Goal: Communication & Community: Participate in discussion

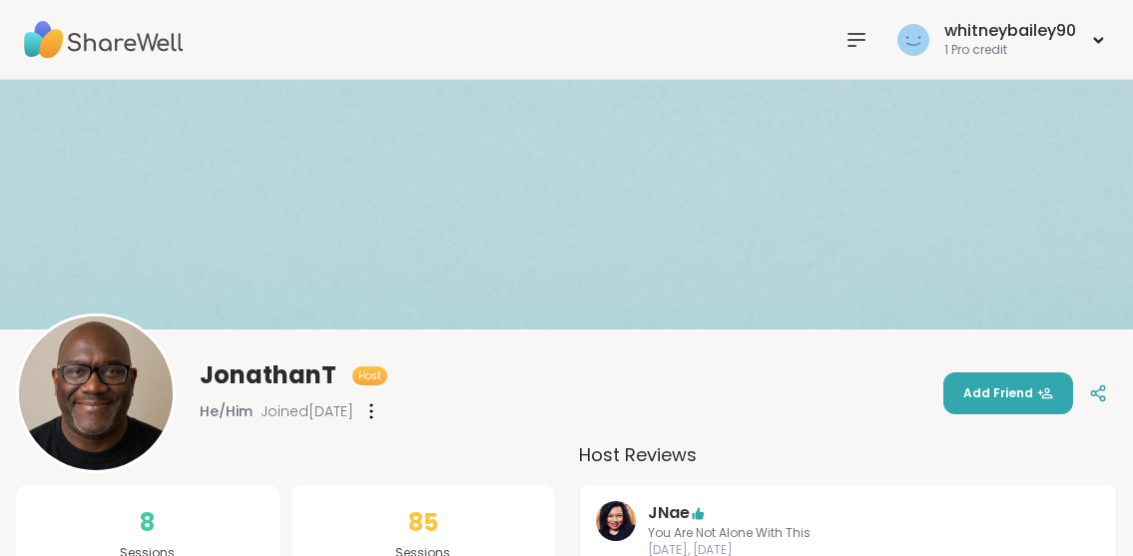
click at [99, 36] on img at bounding box center [104, 40] width 160 height 70
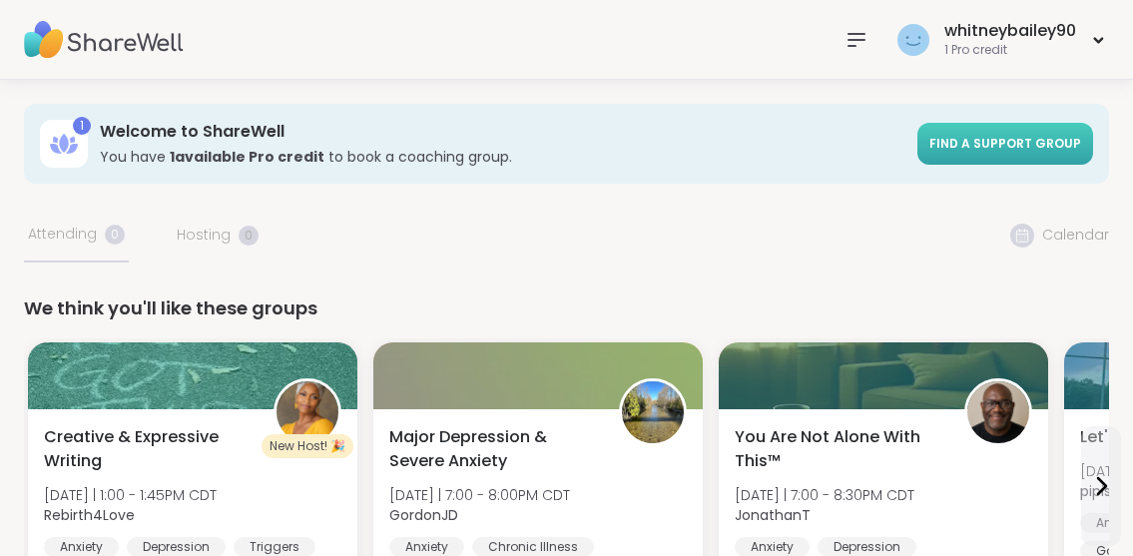
click at [939, 149] on link "Find a support group" at bounding box center [1006, 144] width 176 height 42
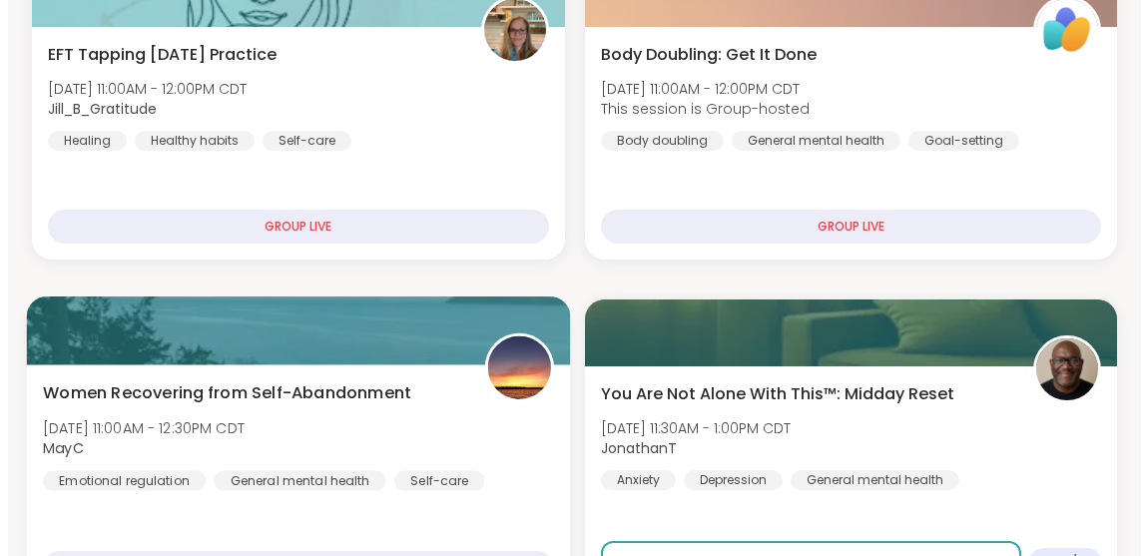
scroll to position [878, 0]
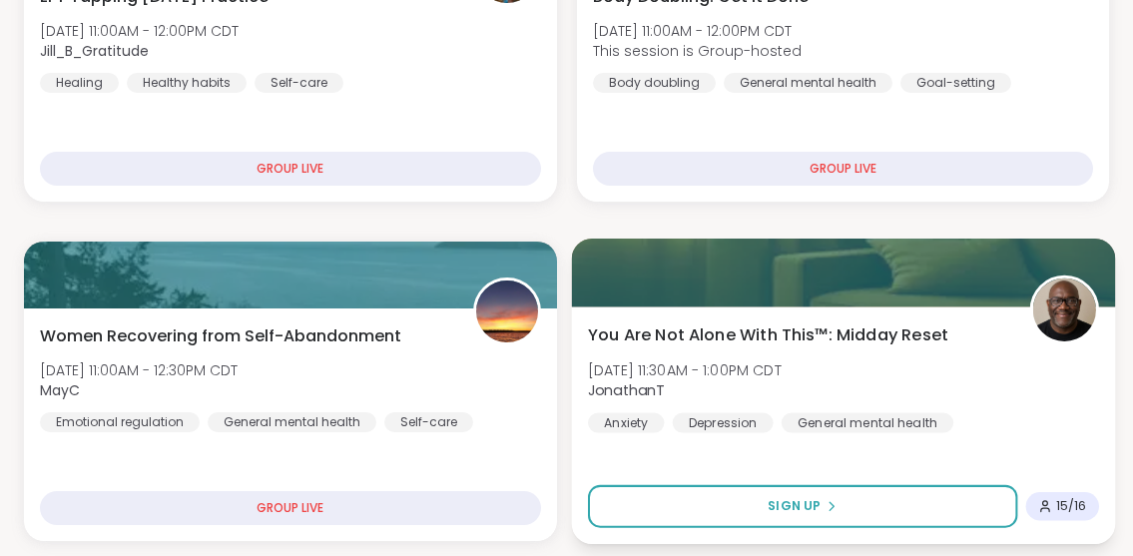
click at [629, 364] on span "[DATE] 11:30AM - 1:00PM CDT" at bounding box center [684, 369] width 194 height 20
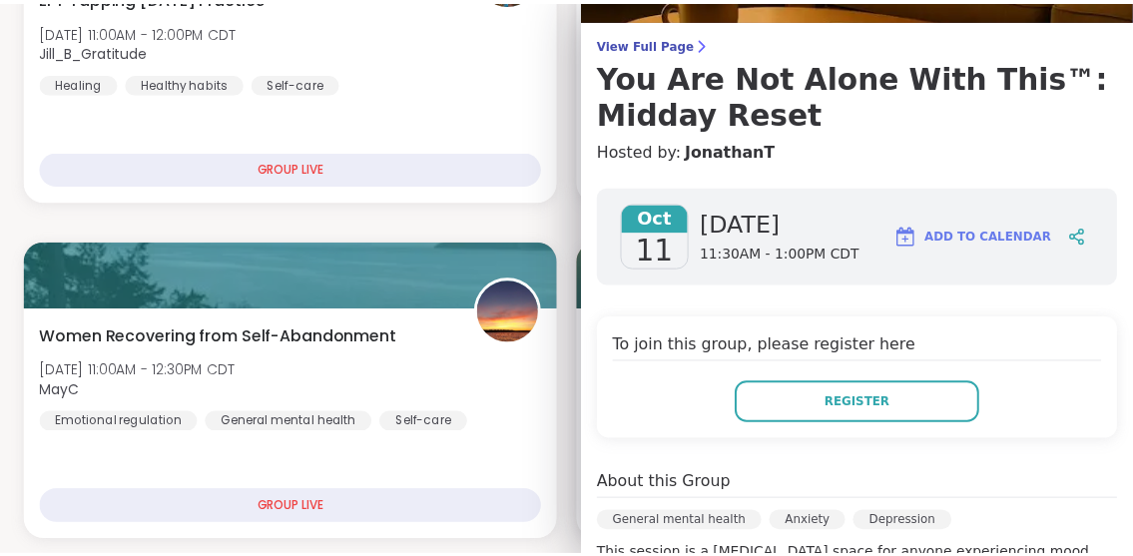
scroll to position [254, 0]
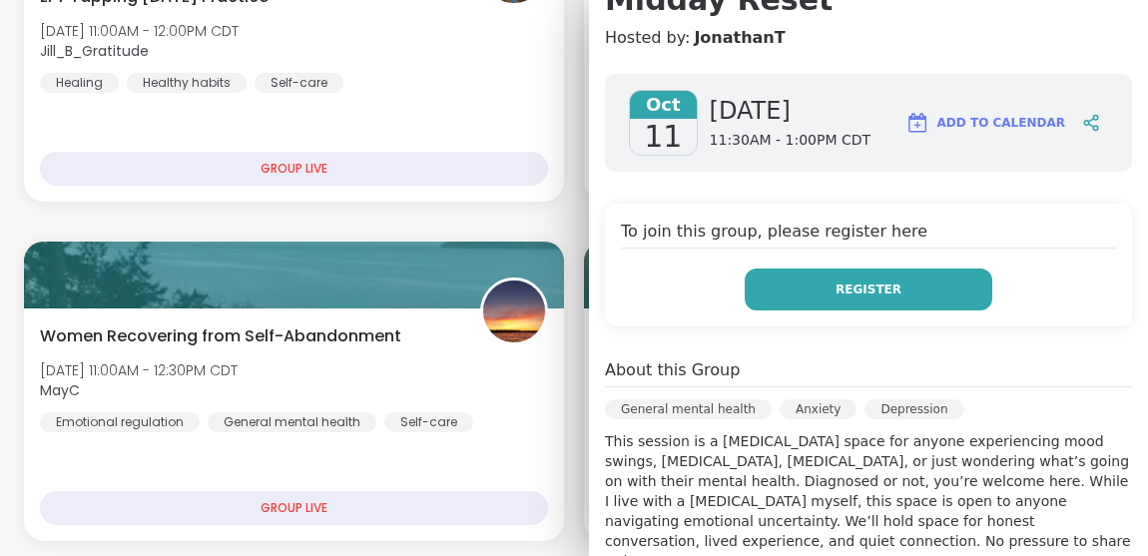
click at [757, 308] on button "Register" at bounding box center [869, 290] width 248 height 42
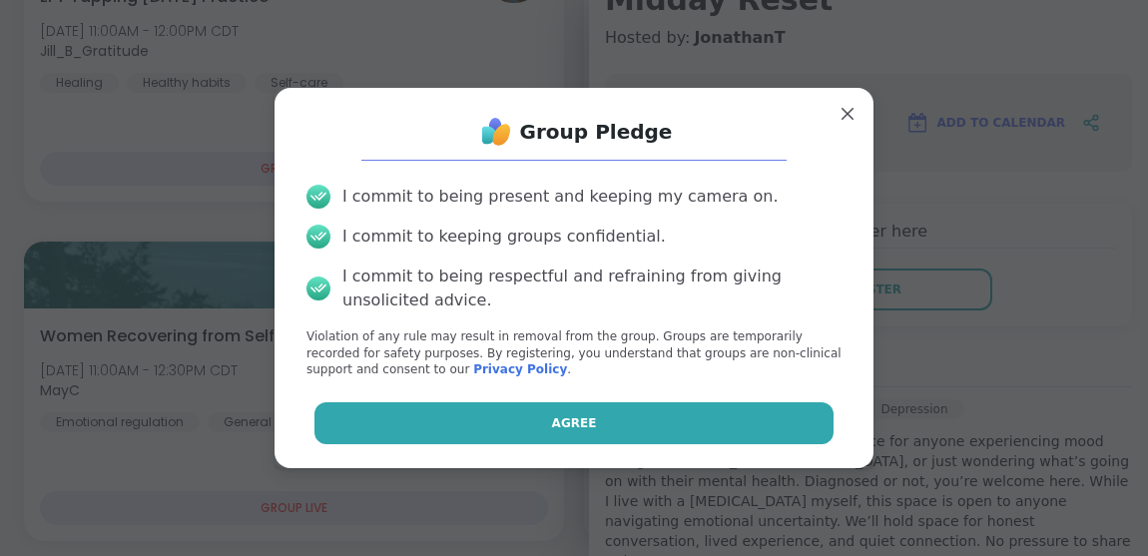
click at [578, 431] on span "Agree" at bounding box center [574, 423] width 45 height 18
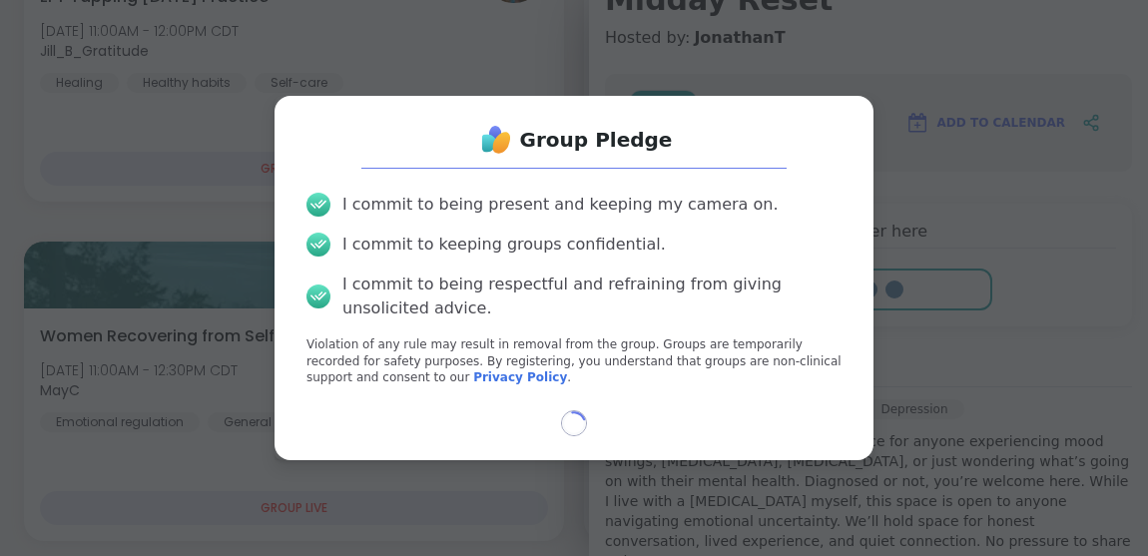
select select "**"
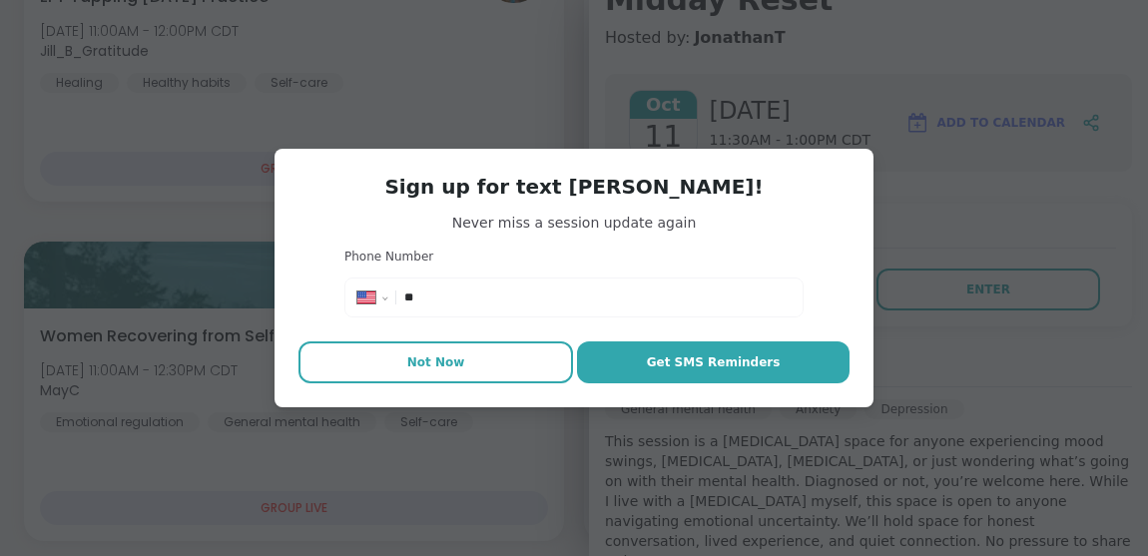
click at [503, 358] on button "Not Now" at bounding box center [436, 363] width 275 height 42
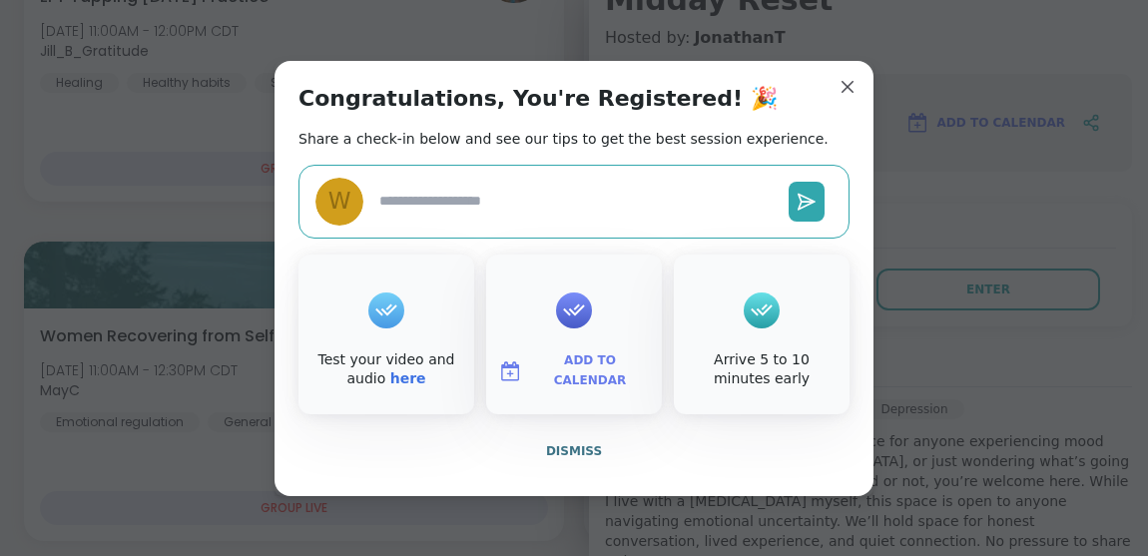
click at [387, 295] on icon at bounding box center [386, 310] width 32 height 31
click at [397, 377] on link "here" at bounding box center [408, 378] width 36 height 16
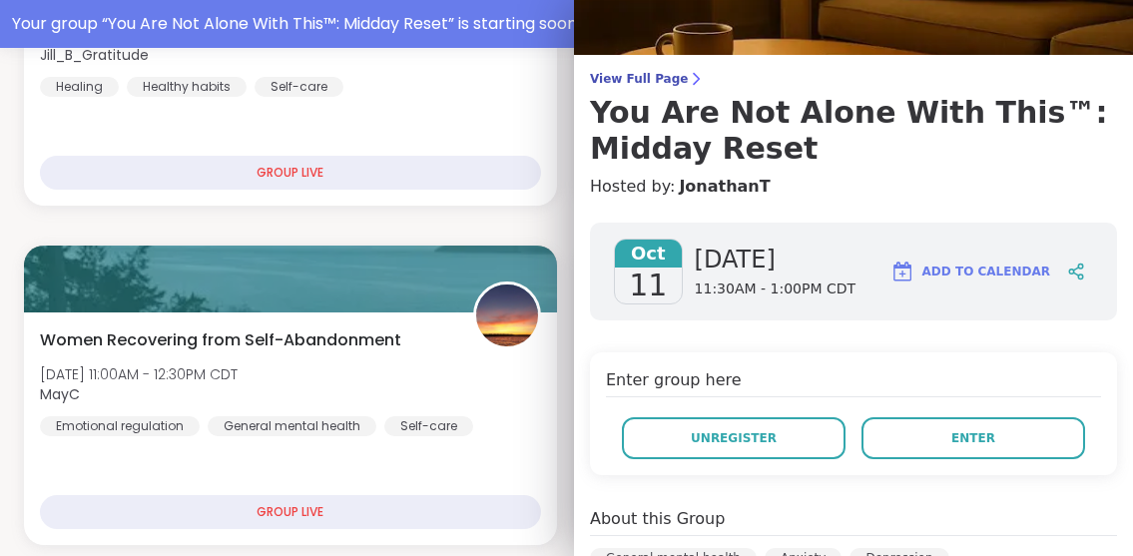
scroll to position [106, 0]
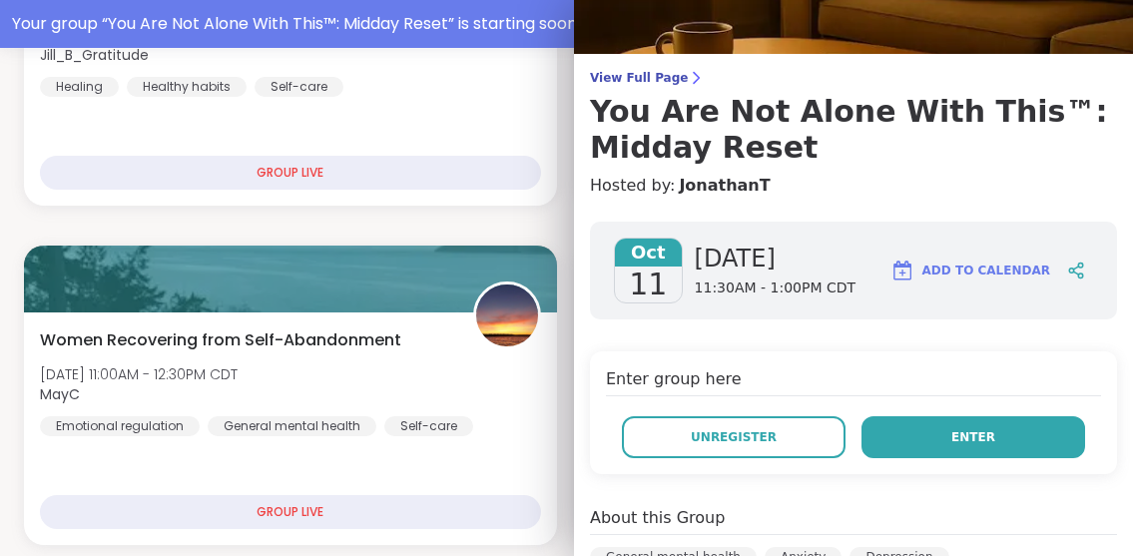
click at [900, 425] on button "Enter" at bounding box center [974, 437] width 224 height 42
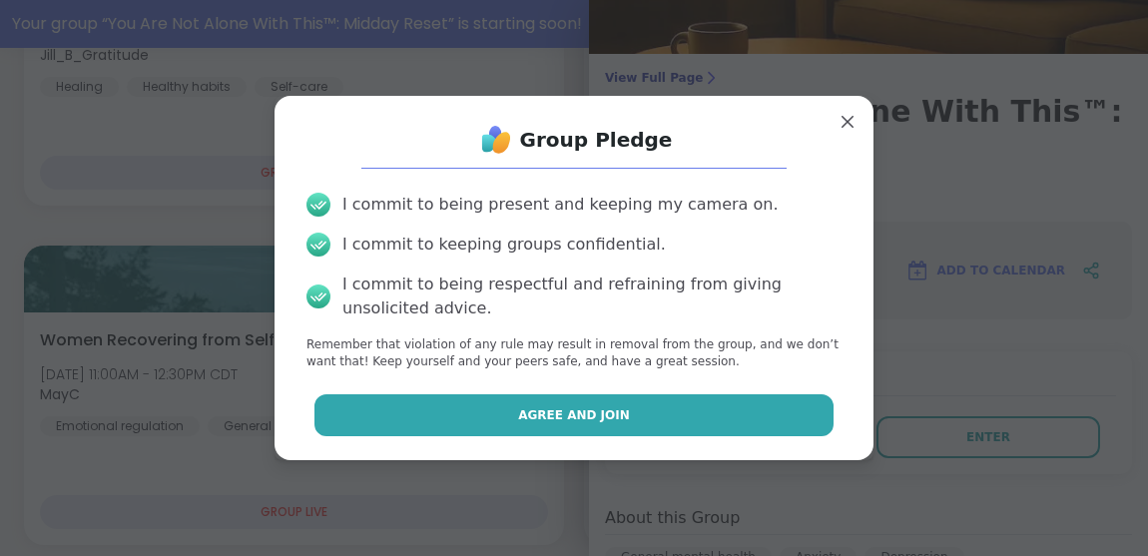
click at [765, 427] on button "Agree and Join" at bounding box center [575, 415] width 520 height 42
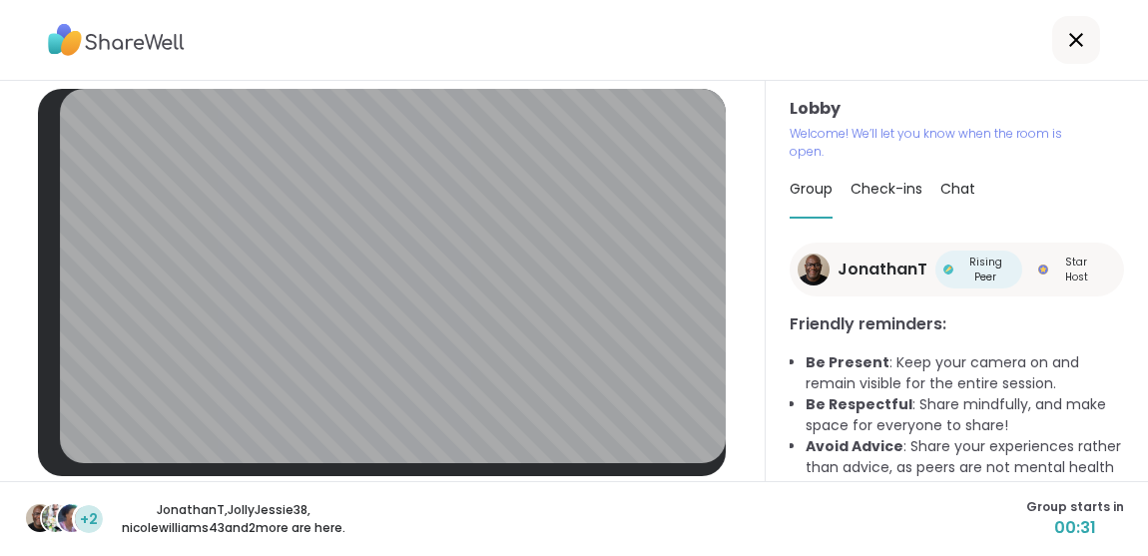
scroll to position [70, 0]
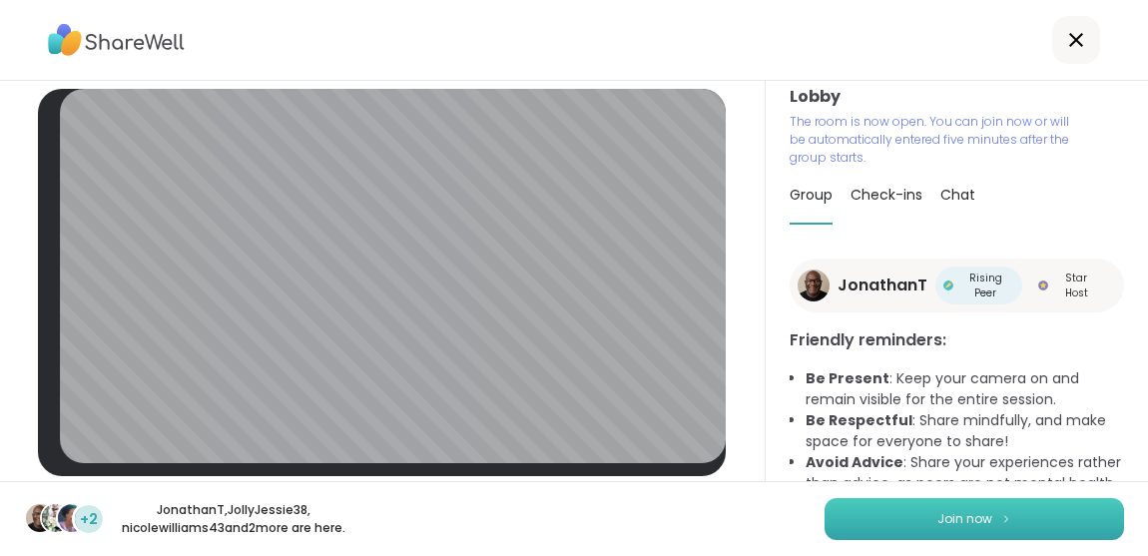
click at [938, 518] on span "Join now" at bounding box center [965, 519] width 55 height 18
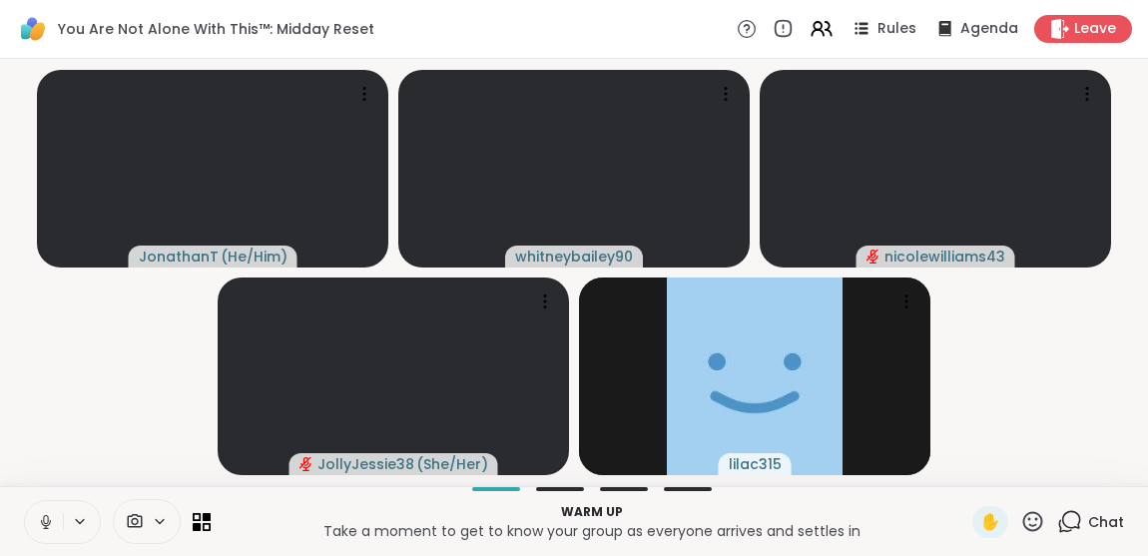
click at [50, 528] on icon at bounding box center [46, 522] width 18 height 18
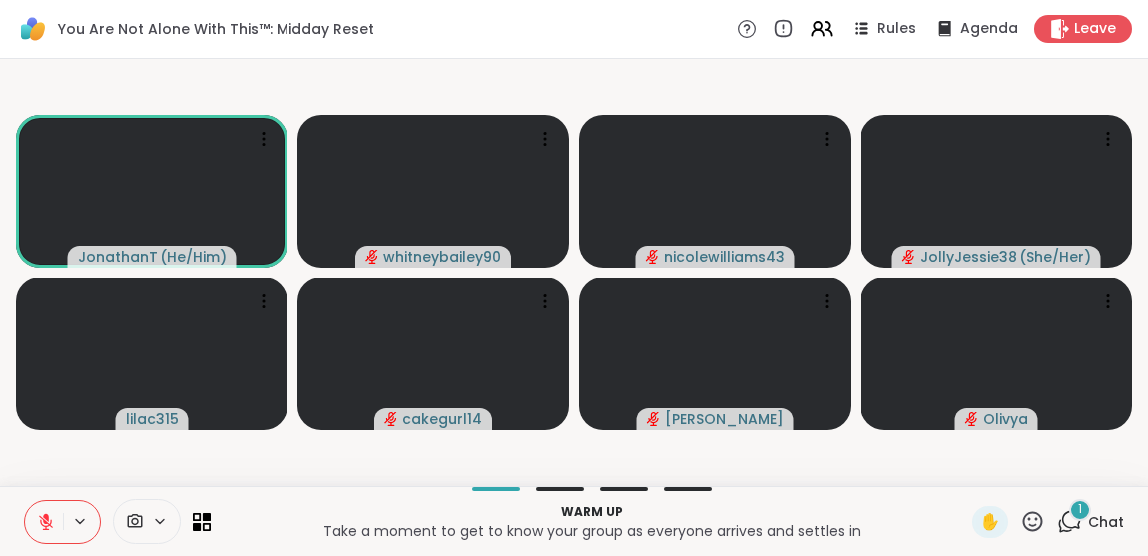
click at [1059, 530] on icon at bounding box center [1065, 526] width 13 height 13
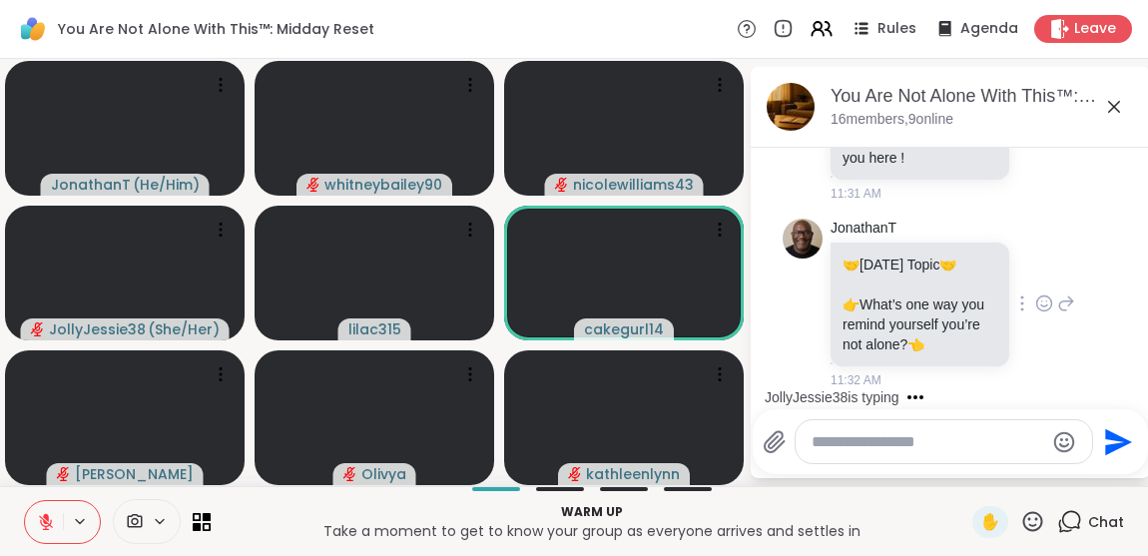
scroll to position [3523, 0]
drag, startPoint x: 1127, startPoint y: 388, endPoint x: 1110, endPoint y: 420, distance: 36.2
click at [1110, 420] on div "You Are Not Alone With This™: Midday Reset, [DATE] members, 9 online [DATE] 4:2…" at bounding box center [950, 272] width 399 height 411
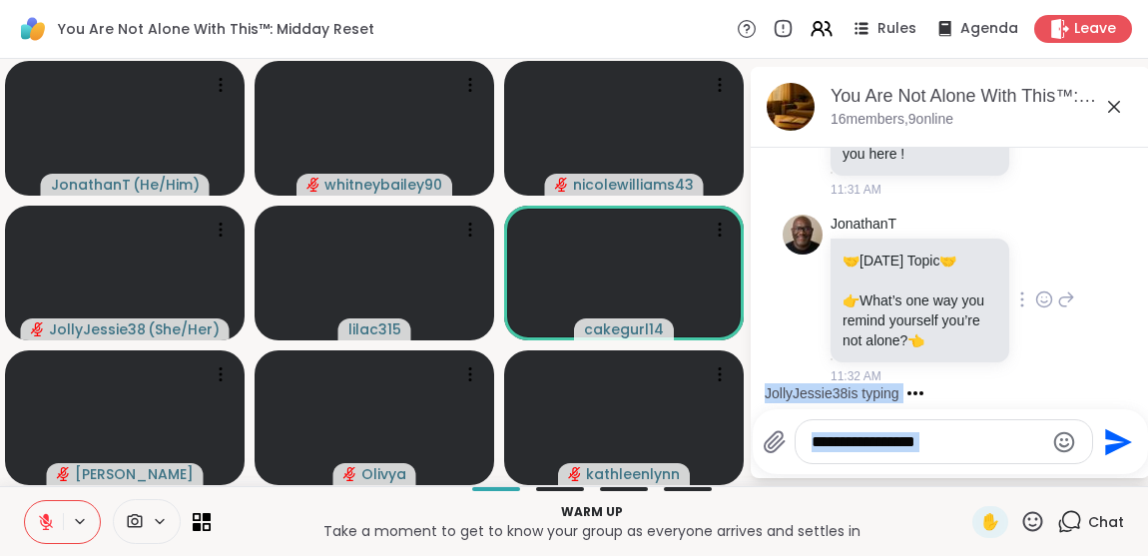
scroll to position [3519, 0]
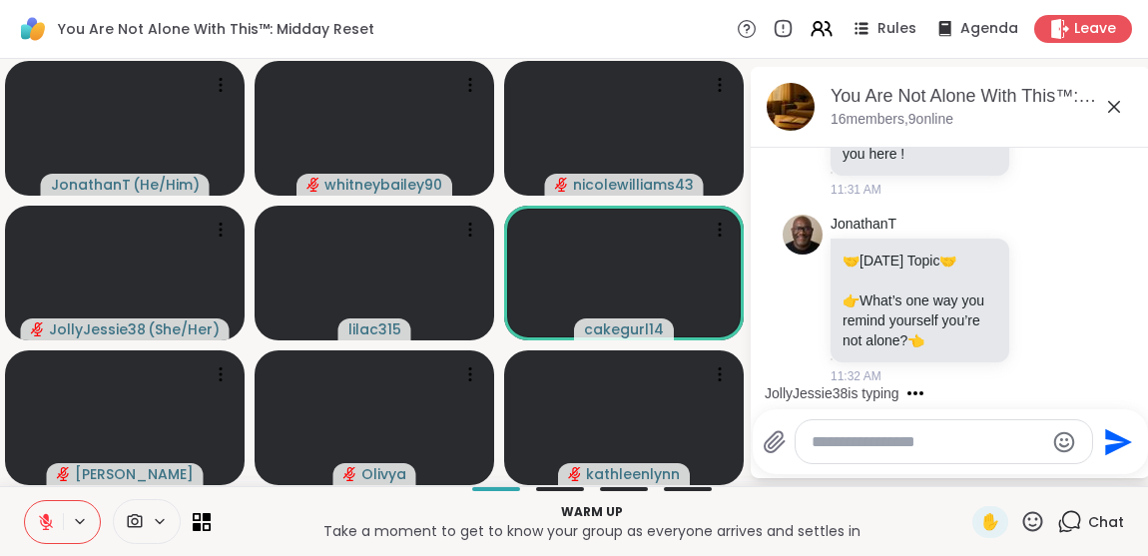
click at [1041, 387] on div "JollyJessie38 is typing" at bounding box center [954, 393] width 391 height 32
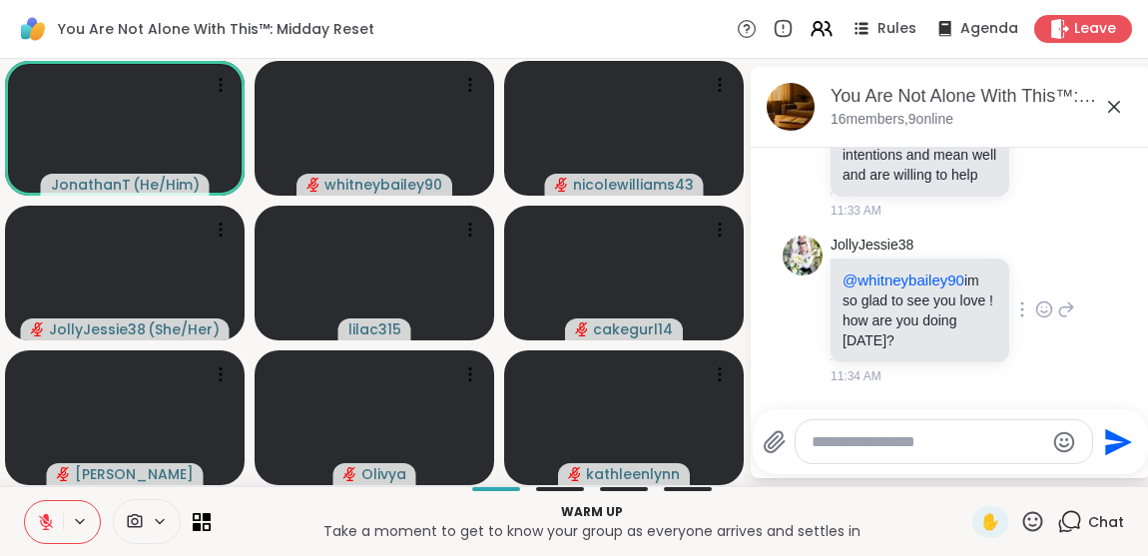
scroll to position [4235, 0]
click at [874, 439] on textarea "Type your message" at bounding box center [928, 442] width 233 height 20
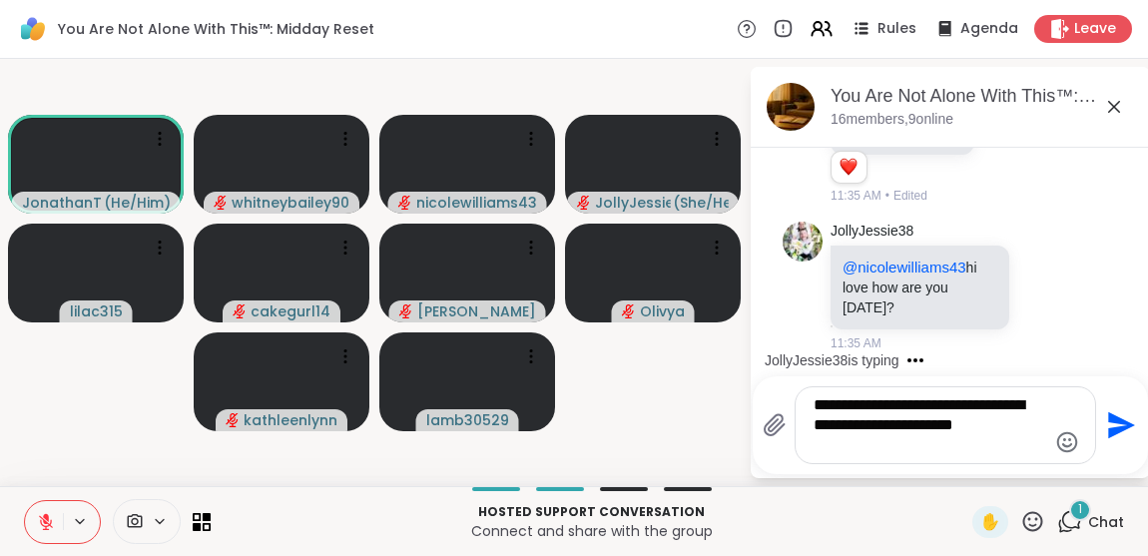
scroll to position [4969, 0]
type textarea "**********"
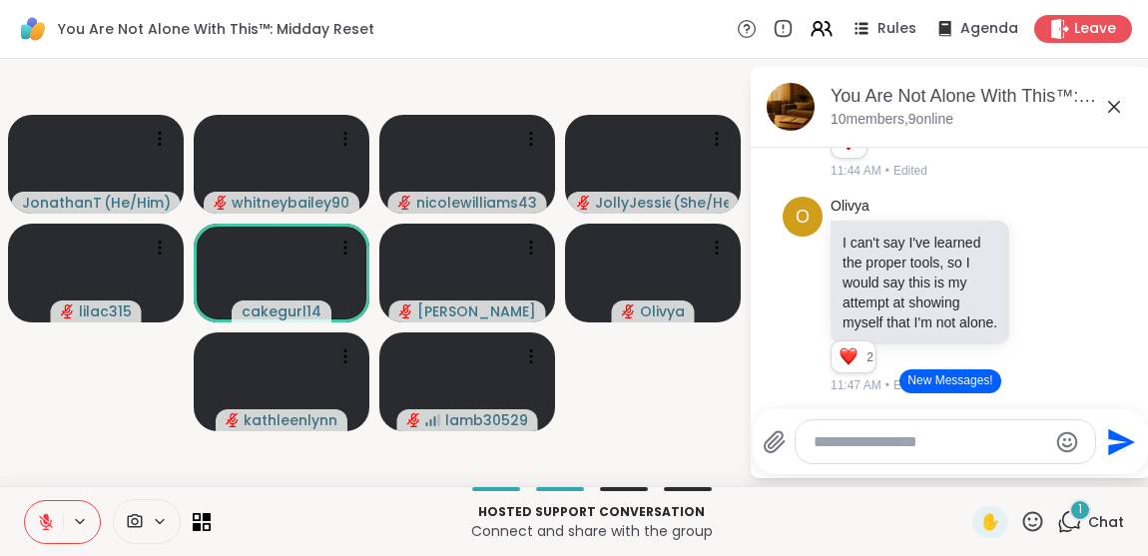
scroll to position [6358, 0]
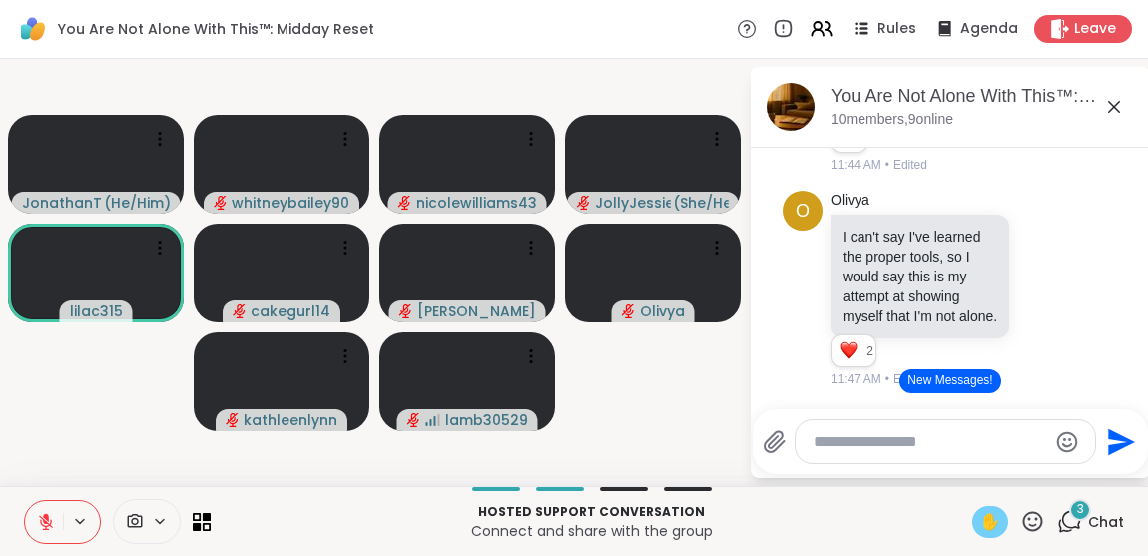
click at [981, 519] on span "✋" at bounding box center [991, 522] width 20 height 24
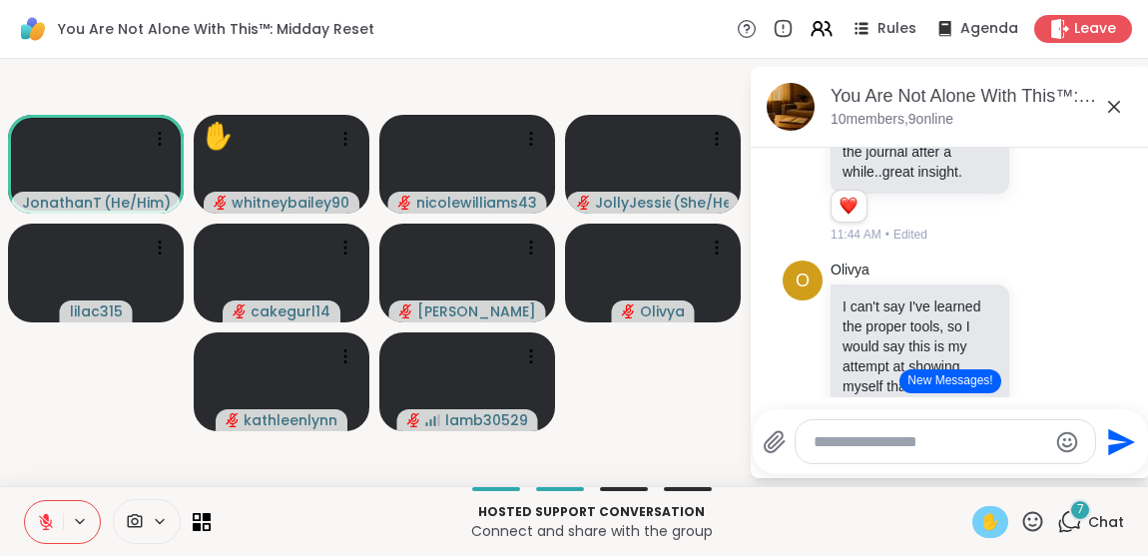
scroll to position [6293, 0]
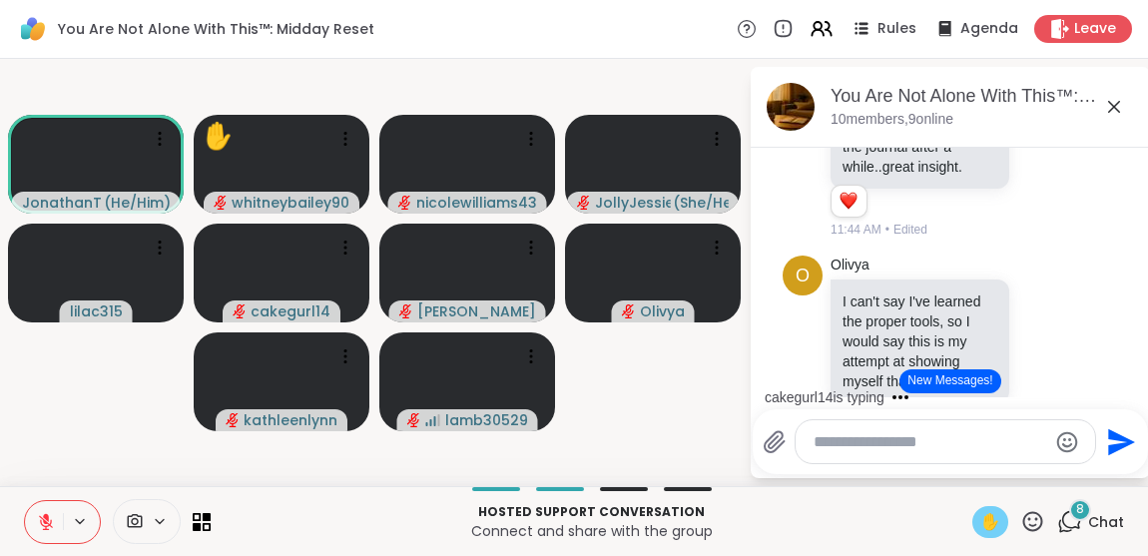
click at [72, 525] on icon at bounding box center [80, 521] width 16 height 17
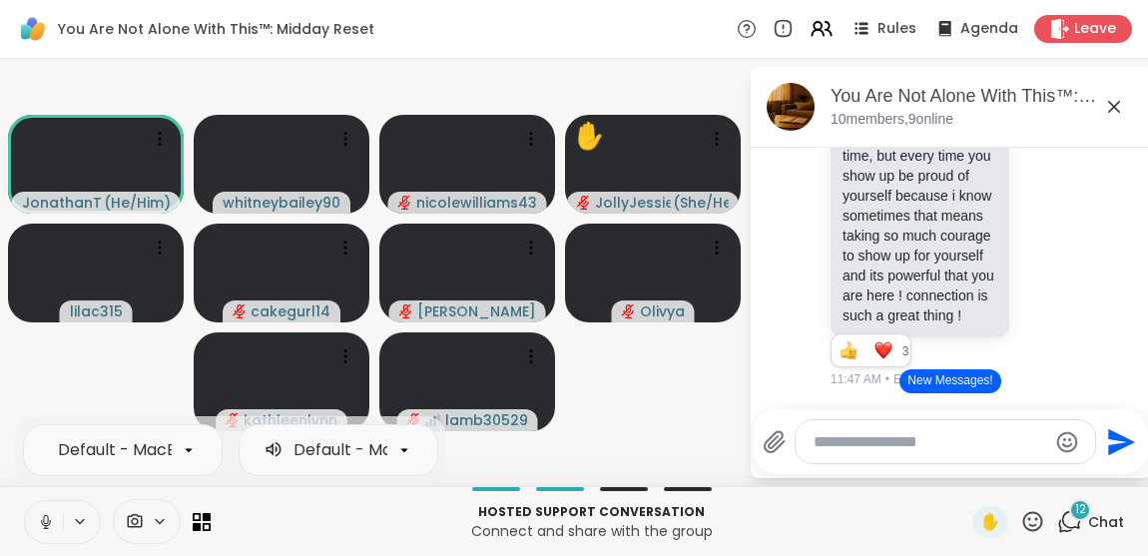
scroll to position [7071, 0]
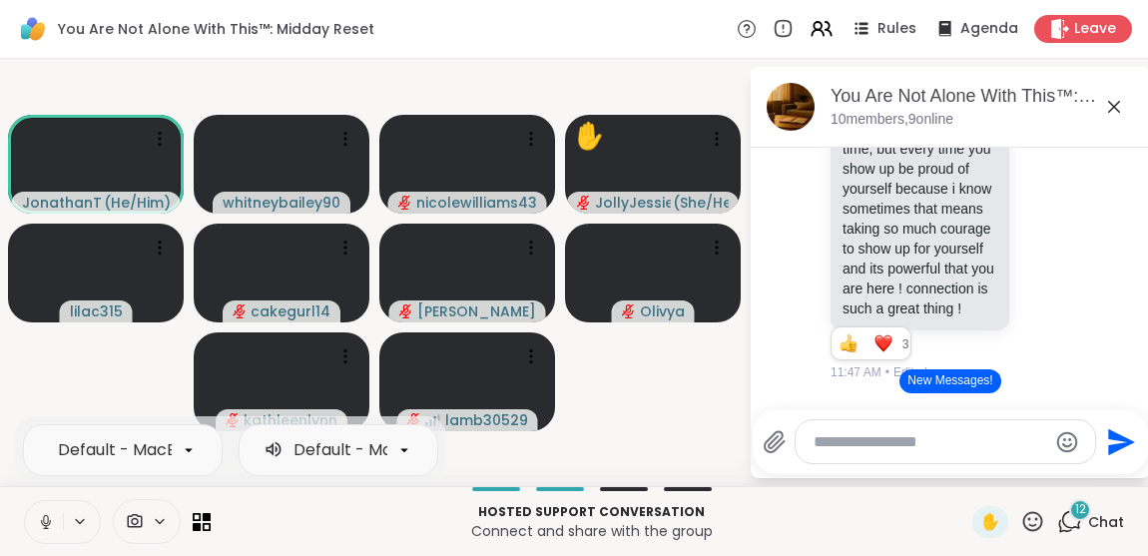
click at [48, 517] on icon at bounding box center [46, 522] width 18 height 18
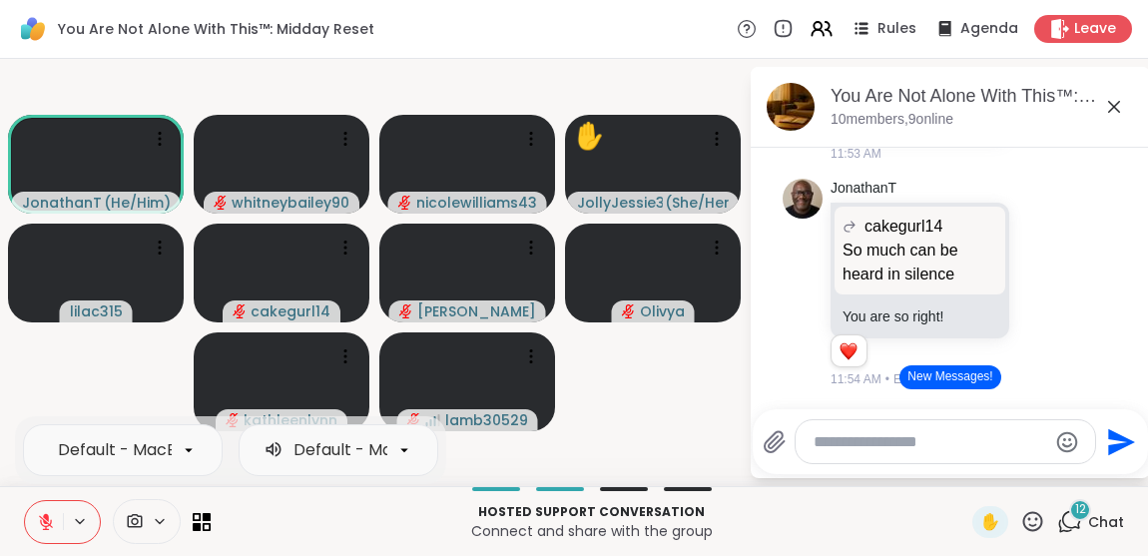
scroll to position [8806, 0]
click at [45, 519] on icon at bounding box center [46, 522] width 18 height 18
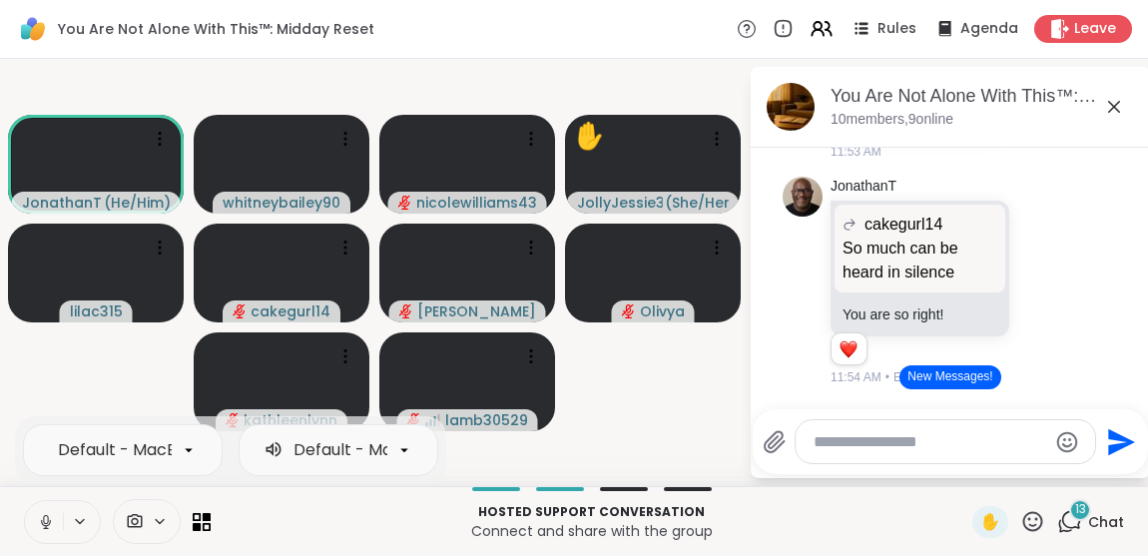
click at [36, 521] on button at bounding box center [44, 522] width 38 height 42
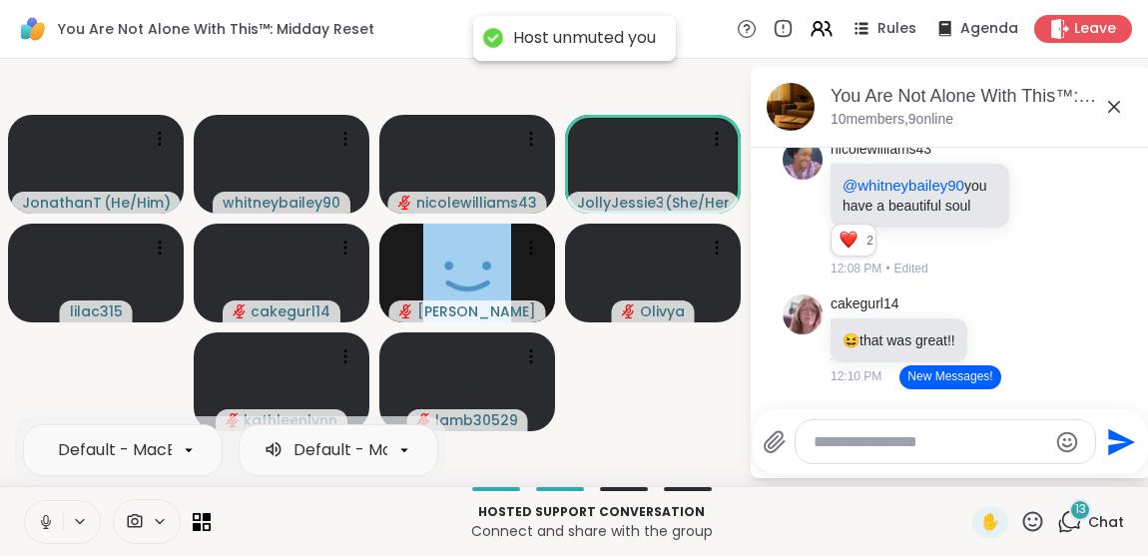
scroll to position [12081, 0]
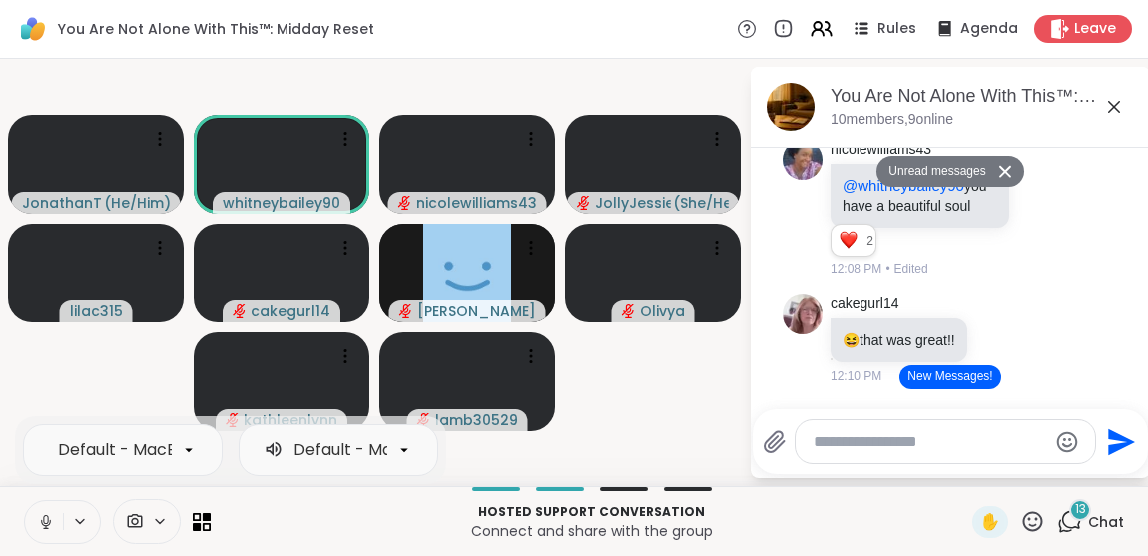
click at [49, 513] on icon at bounding box center [46, 522] width 18 height 18
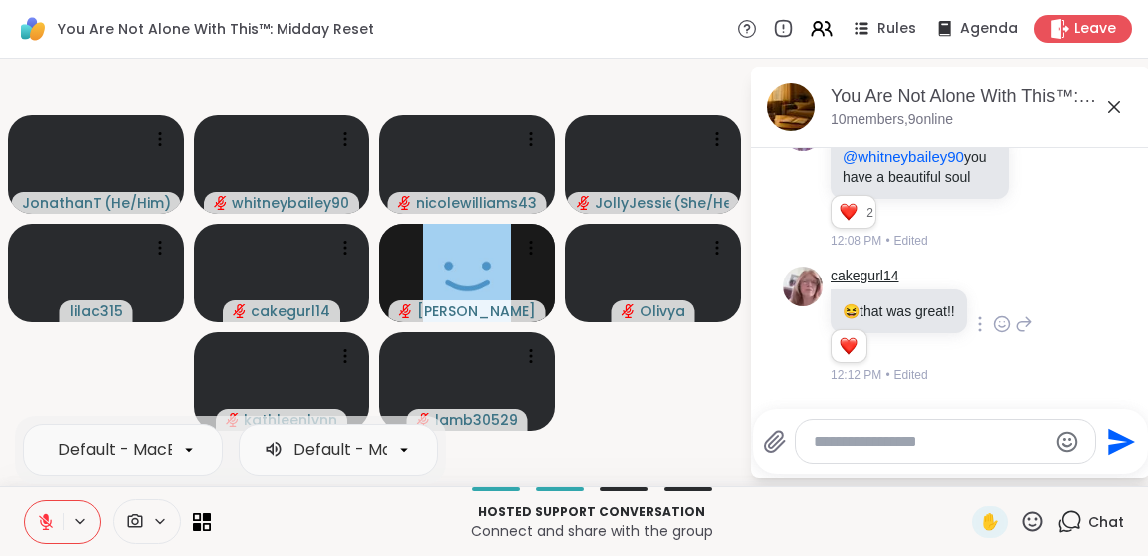
scroll to position [12366, 0]
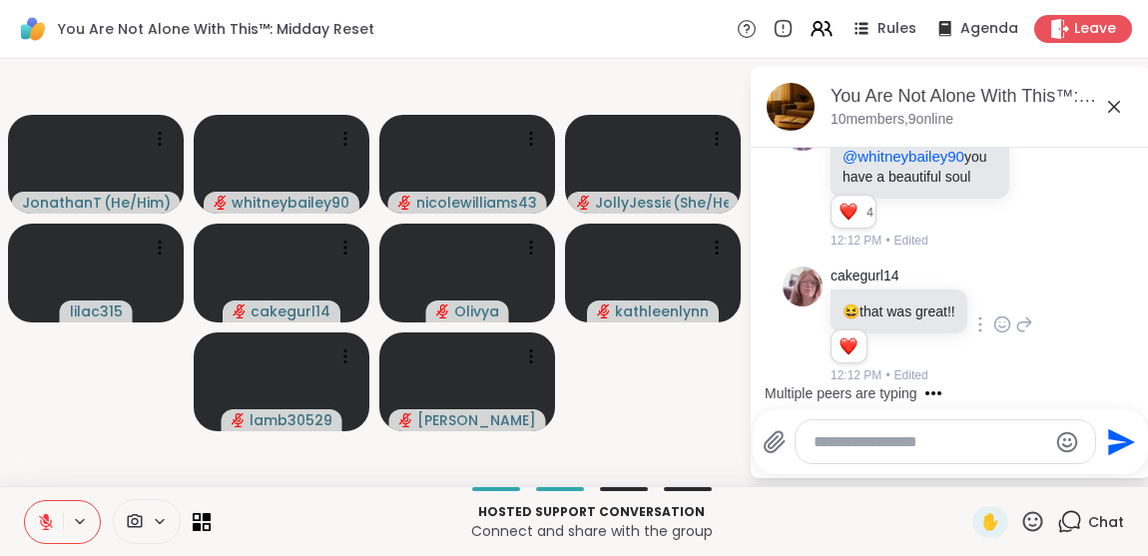
click at [999, 322] on icon at bounding box center [1003, 325] width 18 height 20
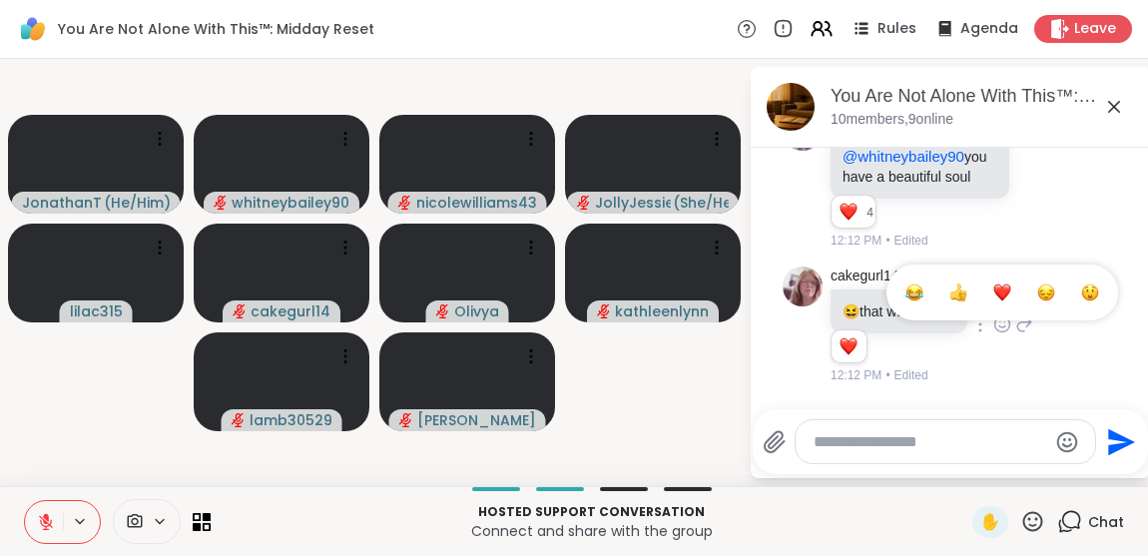
click at [1004, 296] on div "Select Reaction: Heart" at bounding box center [1003, 293] width 18 height 18
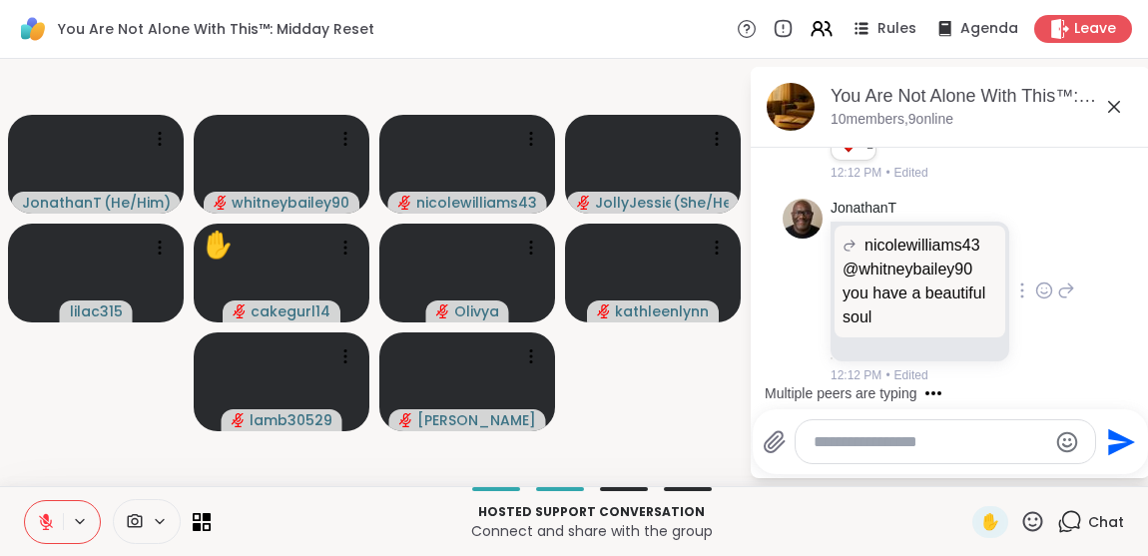
scroll to position [12835, 0]
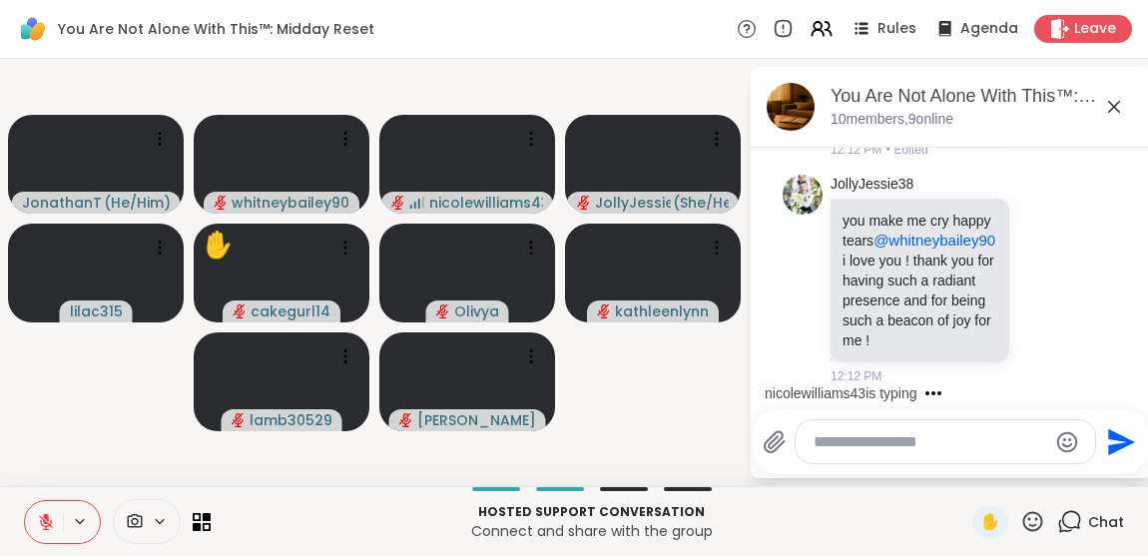
click at [45, 523] on icon at bounding box center [46, 522] width 14 height 14
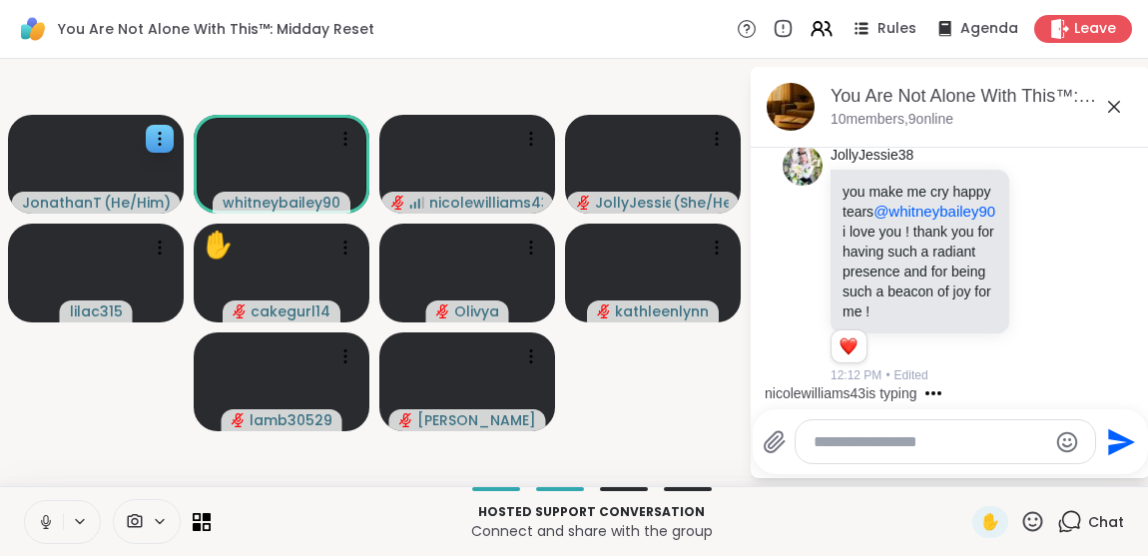
scroll to position [13013, 0]
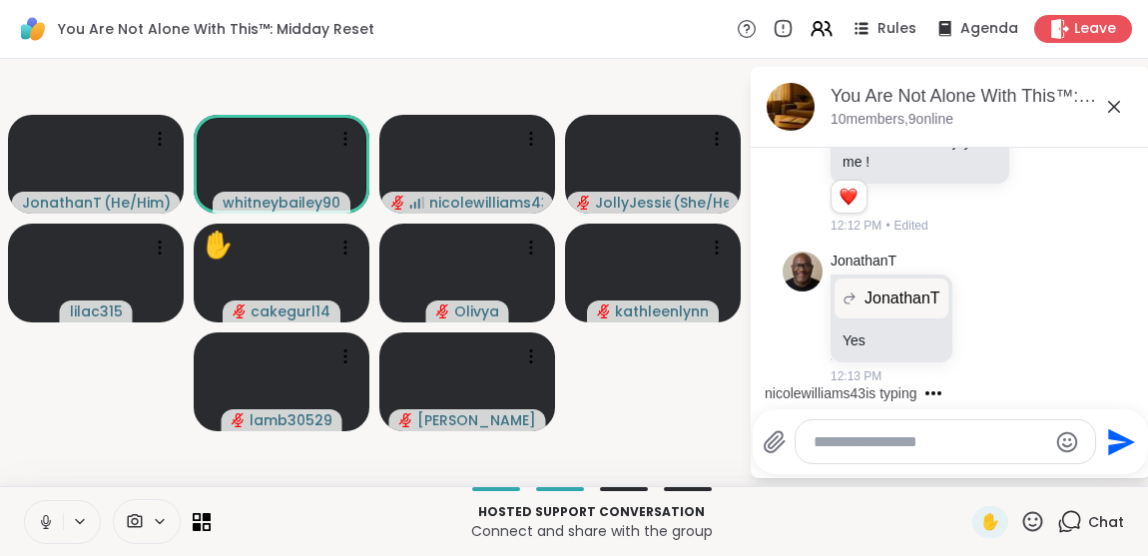
click at [53, 524] on icon at bounding box center [46, 522] width 18 height 18
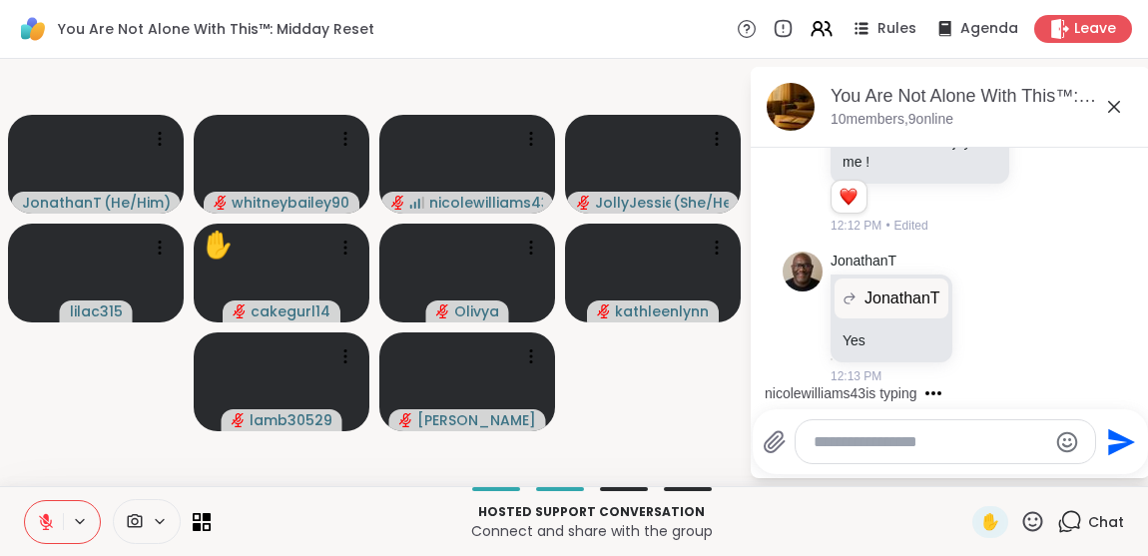
scroll to position [12971, 0]
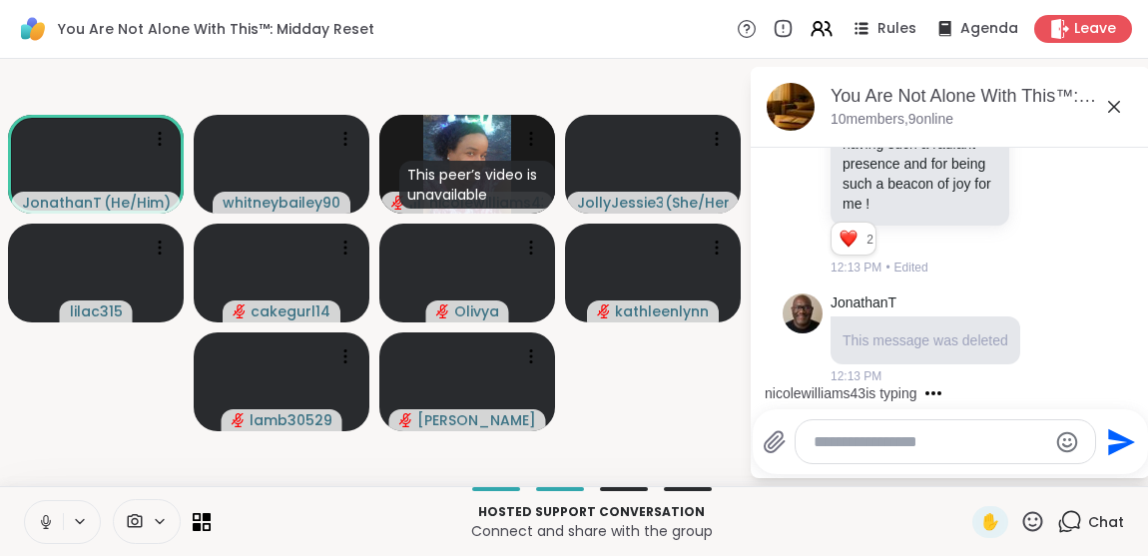
click at [37, 513] on icon at bounding box center [46, 522] width 18 height 18
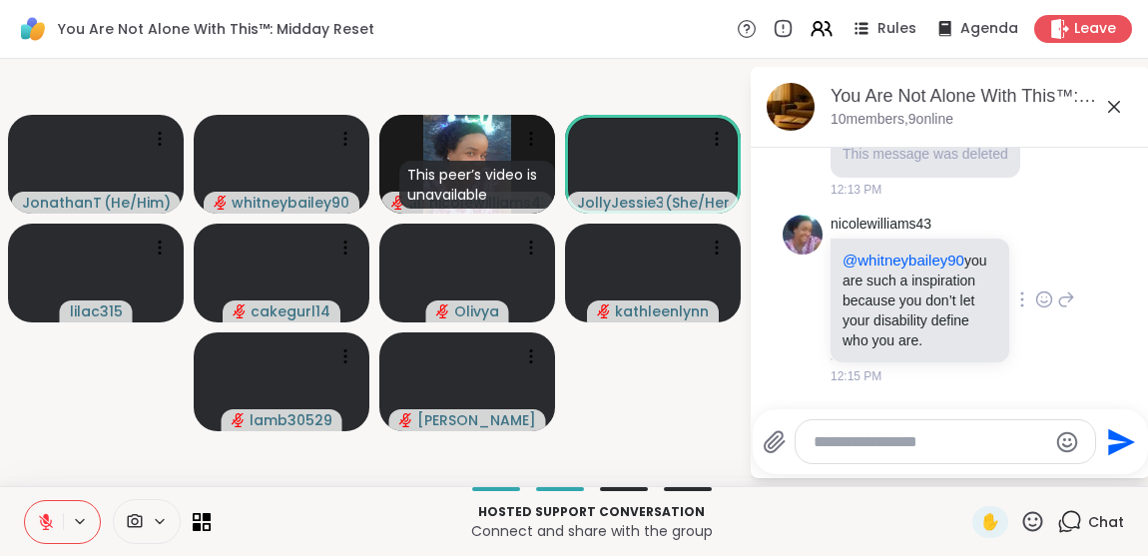
scroll to position [13207, 0]
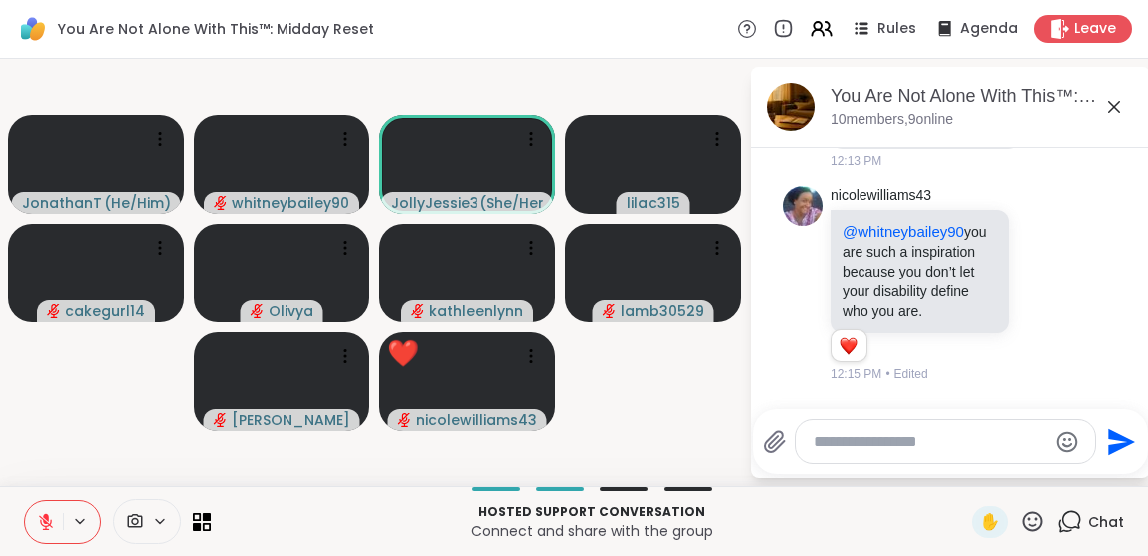
click at [867, 447] on textarea "Type your message" at bounding box center [930, 442] width 233 height 20
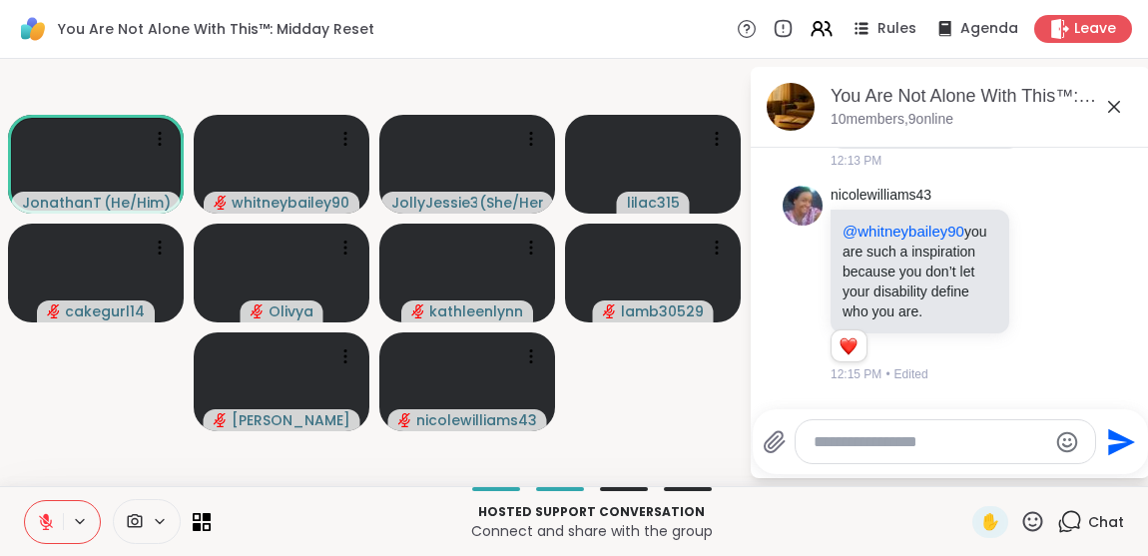
scroll to position [13313, 0]
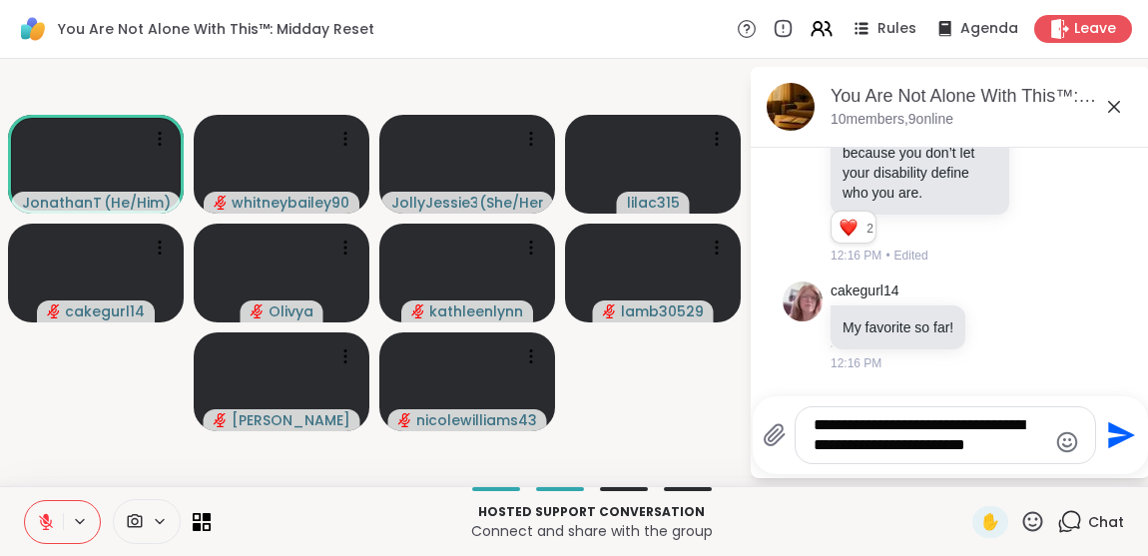
type textarea "**********"
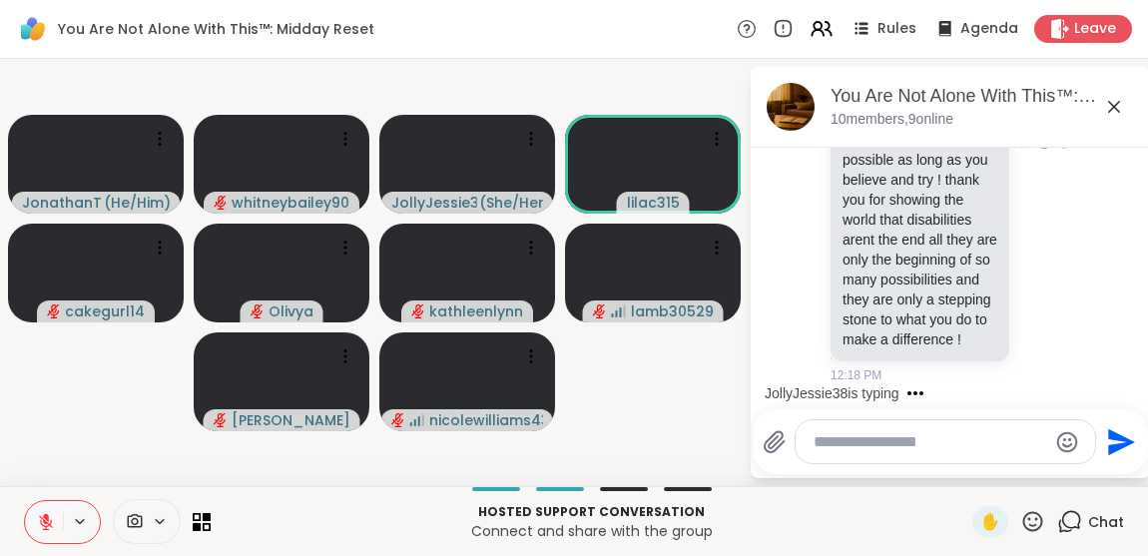
scroll to position [14275, 0]
click at [961, 318] on p "in a positive way, that you dont let it keep you from reaching for the stars an…" at bounding box center [920, 200] width 155 height 300
click at [944, 349] on p "in a positive way, that you dont let it keep you from reaching for the stars an…" at bounding box center [920, 200] width 155 height 300
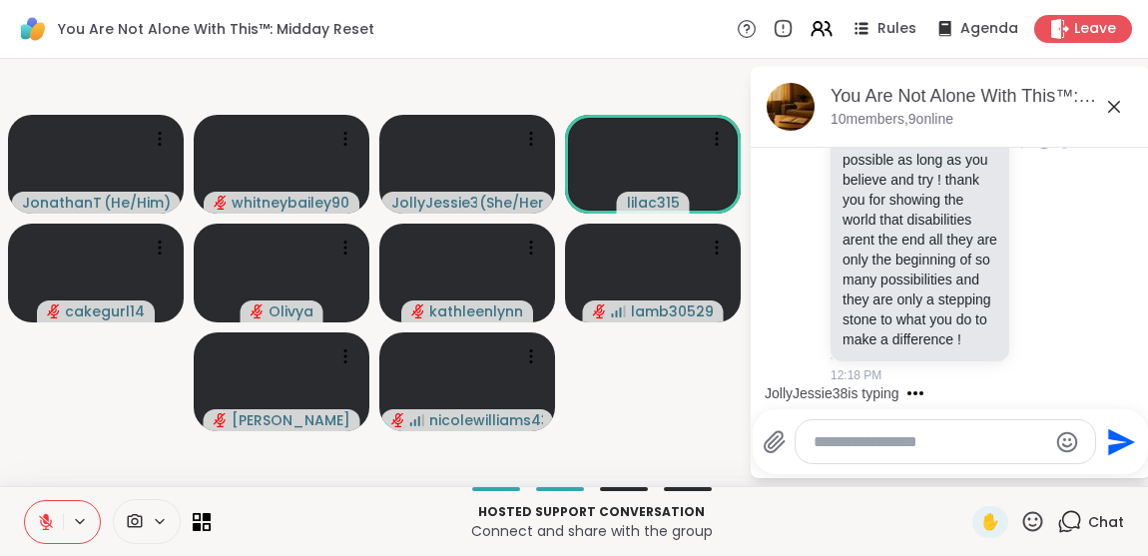
click at [1036, 151] on icon at bounding box center [1045, 141] width 18 height 20
click at [1037, 129] on button "Select Reaction: Heart" at bounding box center [1045, 109] width 40 height 40
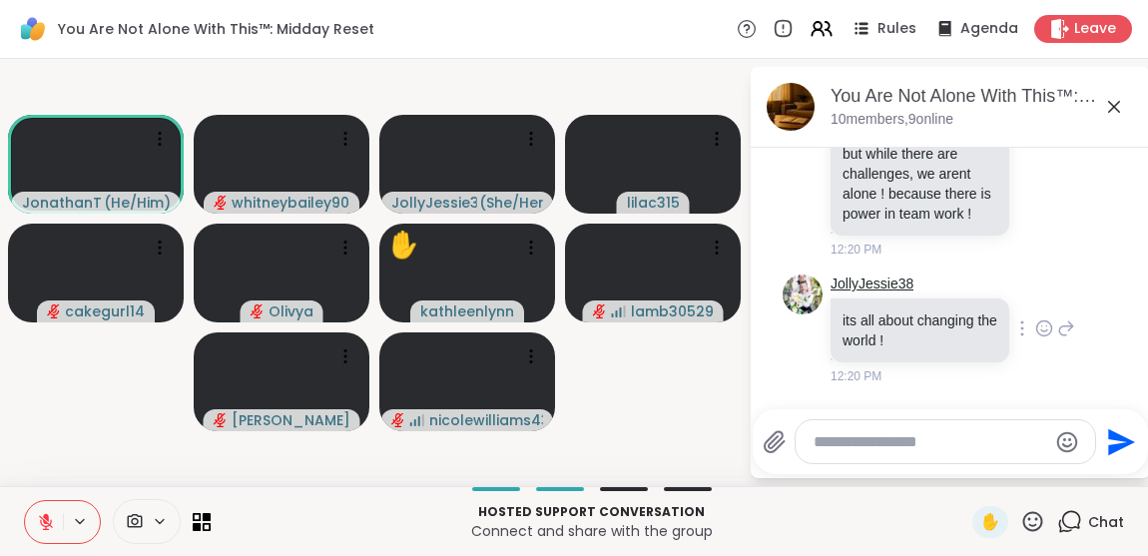
scroll to position [15081, 0]
click at [832, 442] on textarea "Type your message" at bounding box center [930, 442] width 233 height 20
click at [869, 348] on p "its all about changing the world !" at bounding box center [920, 331] width 155 height 40
click at [1036, 43] on icon at bounding box center [1045, 33] width 18 height 20
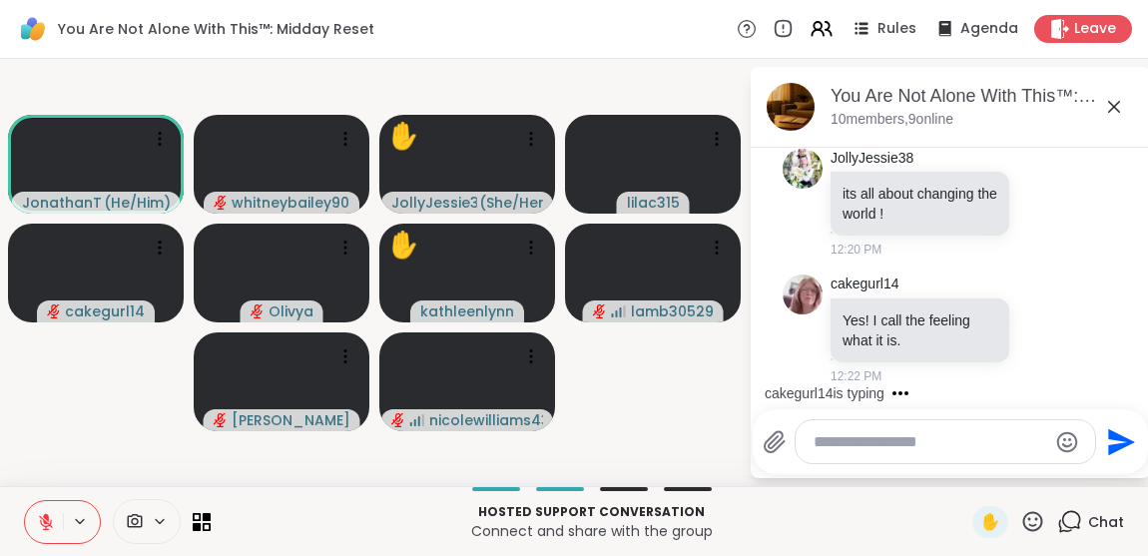
scroll to position [15176, 0]
click at [1036, 213] on icon at bounding box center [1045, 203] width 18 height 20
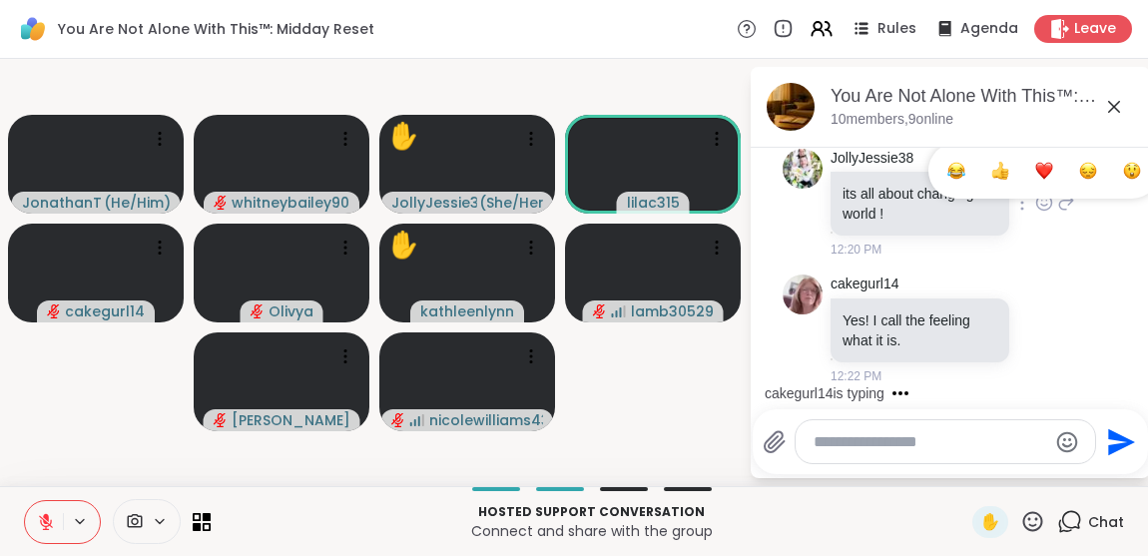
click at [1025, 191] on button "Select Reaction: Heart" at bounding box center [1045, 171] width 40 height 40
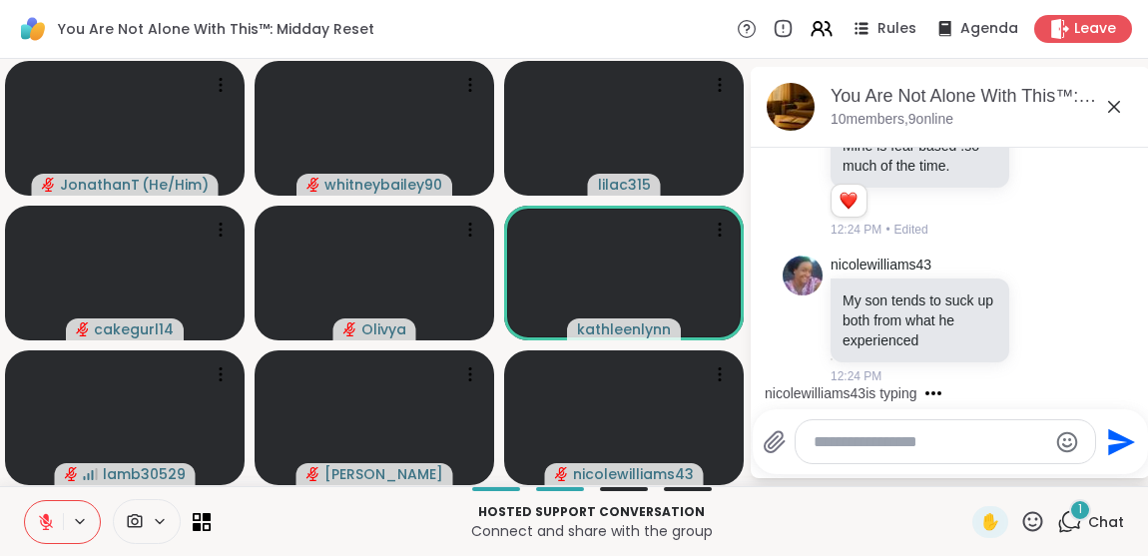
scroll to position [15851, 0]
click at [965, 445] on textarea "Type your message" at bounding box center [930, 442] width 233 height 20
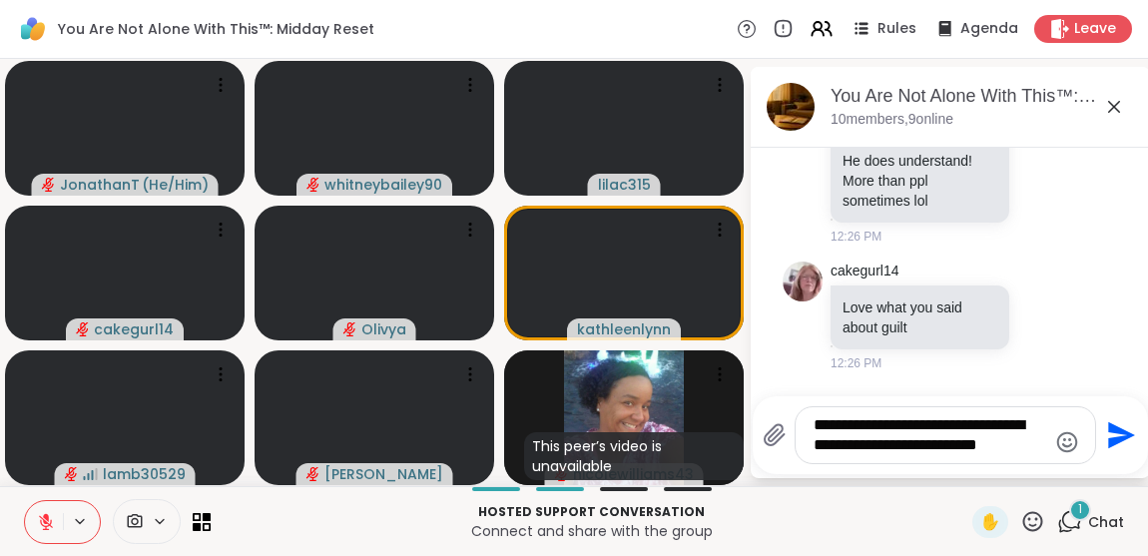
scroll to position [16697, 0]
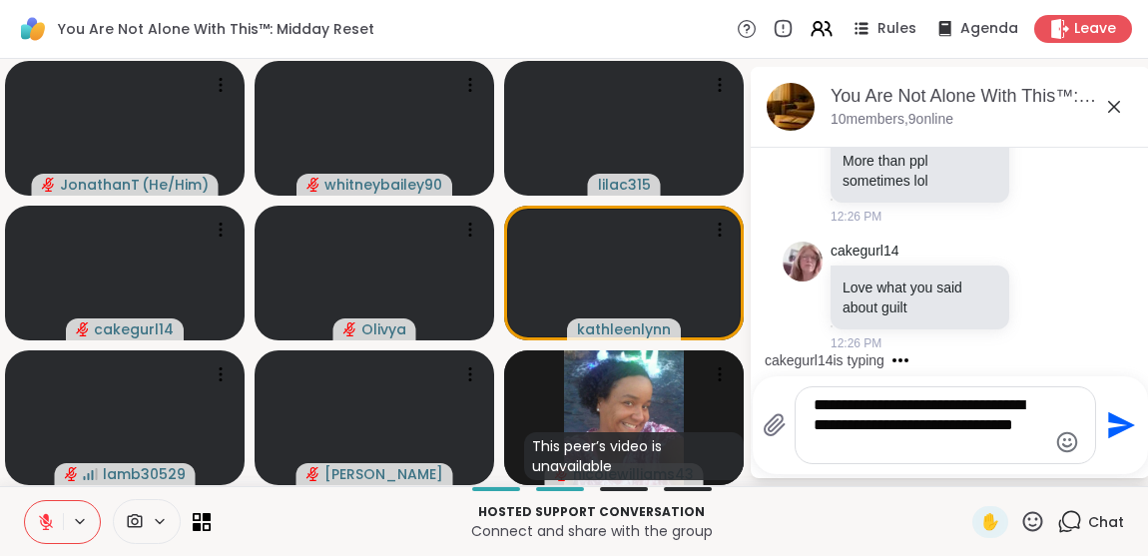
type textarea "**********"
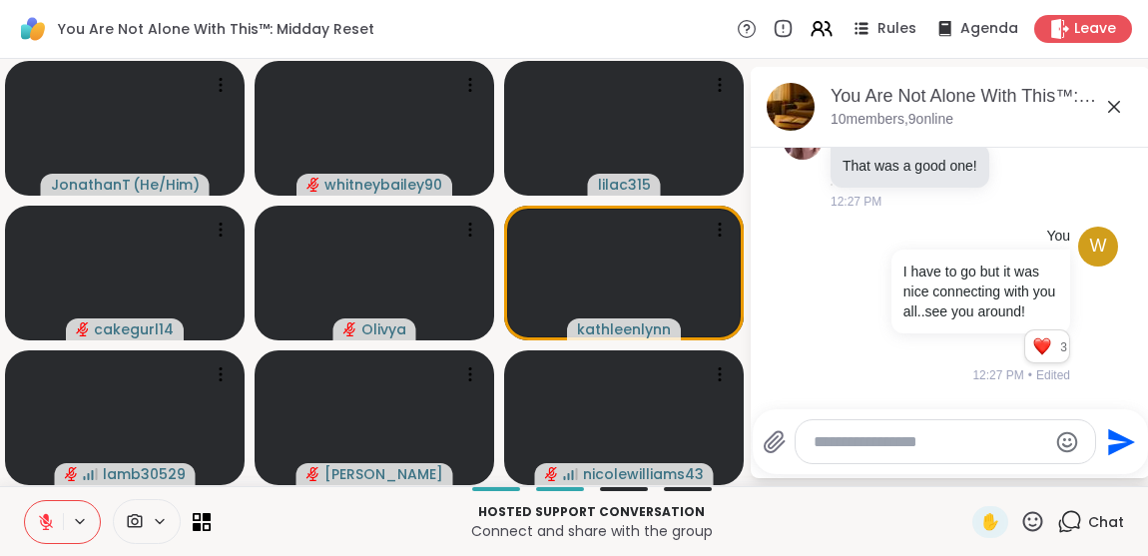
scroll to position [17091, 0]
